Goal: Task Accomplishment & Management: Manage account settings

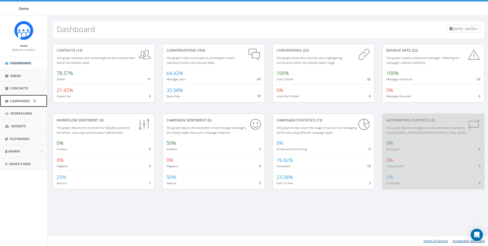
click at [17, 100] on span "Campaigns" at bounding box center [20, 101] width 20 height 5
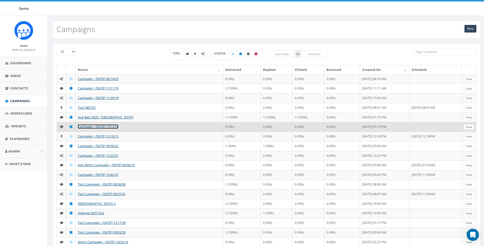
click at [89, 125] on link "Campaign - [DATE] 13:13:18" at bounding box center [98, 126] width 41 height 5
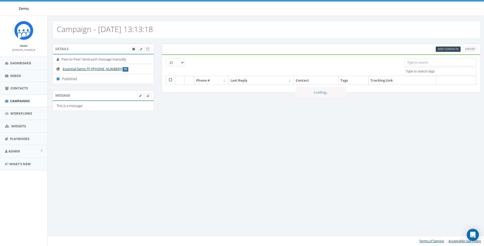
select select
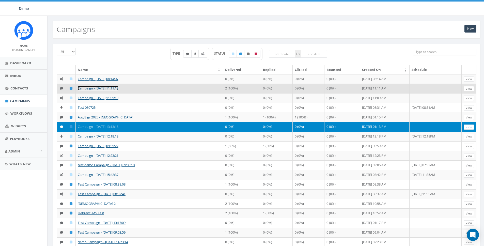
click at [86, 87] on link "Campaign - [DATE] 11:11:19" at bounding box center [98, 88] width 41 height 5
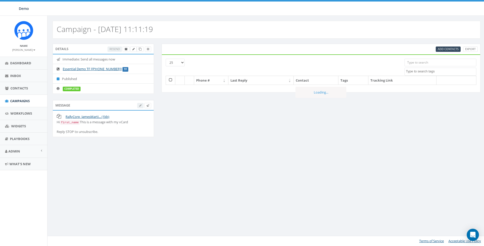
select select
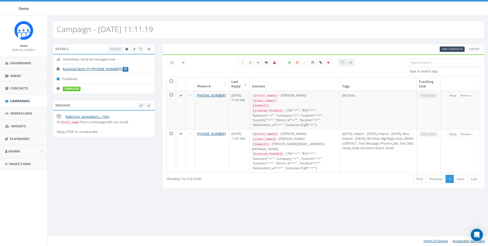
click at [263, 36] on div "Campaign - [DATE] 11:11:19" at bounding box center [269, 30] width 432 height 18
click at [127, 203] on div "Campaign - [DATE] 11:11:19 Details Resend Immediate: Send all messages now Esse…" at bounding box center [268, 131] width 443 height 230
click at [258, 63] on icon at bounding box center [258, 62] width 3 height 3
checkbox input "false"
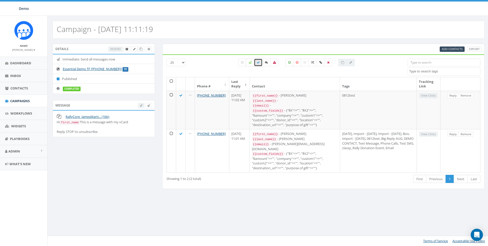
click at [252, 64] on label at bounding box center [250, 63] width 9 height 8
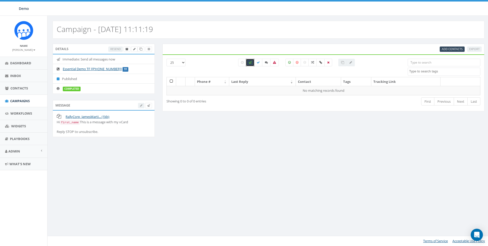
click at [252, 64] on label at bounding box center [250, 63] width 9 height 8
checkbox input "false"
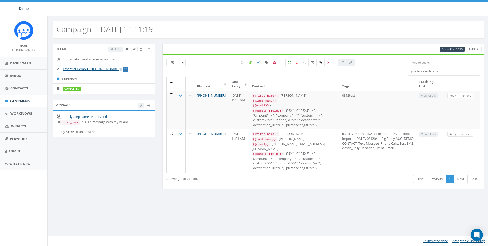
click at [248, 45] on div "Add Contacts Export" at bounding box center [324, 49] width 322 height 11
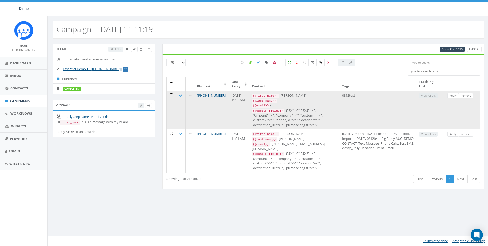
click at [171, 94] on td at bounding box center [171, 110] width 9 height 39
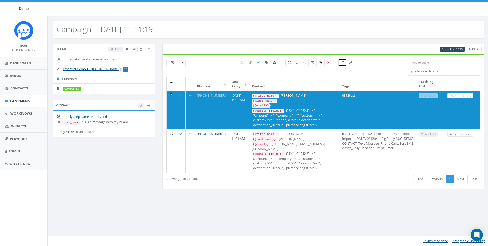
click at [343, 63] on icon at bounding box center [342, 62] width 3 height 3
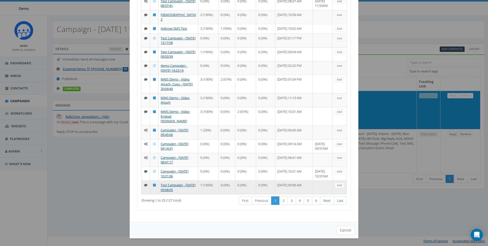
scroll to position [370, 0]
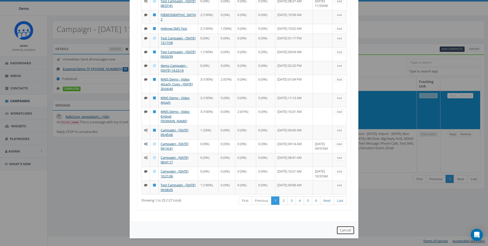
click at [345, 232] on button "Cancel" at bounding box center [346, 230] width 18 height 9
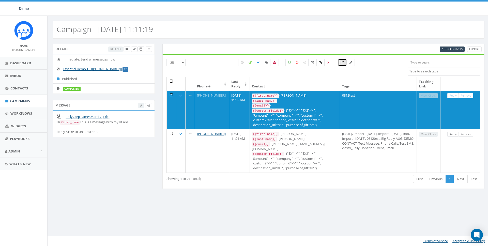
click at [334, 44] on div "Add Contacts Export" at bounding box center [324, 49] width 322 height 11
click at [280, 36] on div "Campaign - [DATE] 11:11:19" at bounding box center [269, 30] width 432 height 18
click at [345, 64] on link at bounding box center [343, 63] width 9 height 8
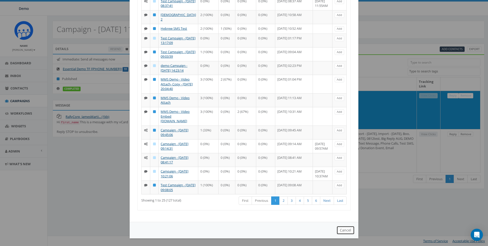
click at [347, 231] on button "Cancel" at bounding box center [346, 230] width 18 height 9
